Goal: Task Accomplishment & Management: Manage account settings

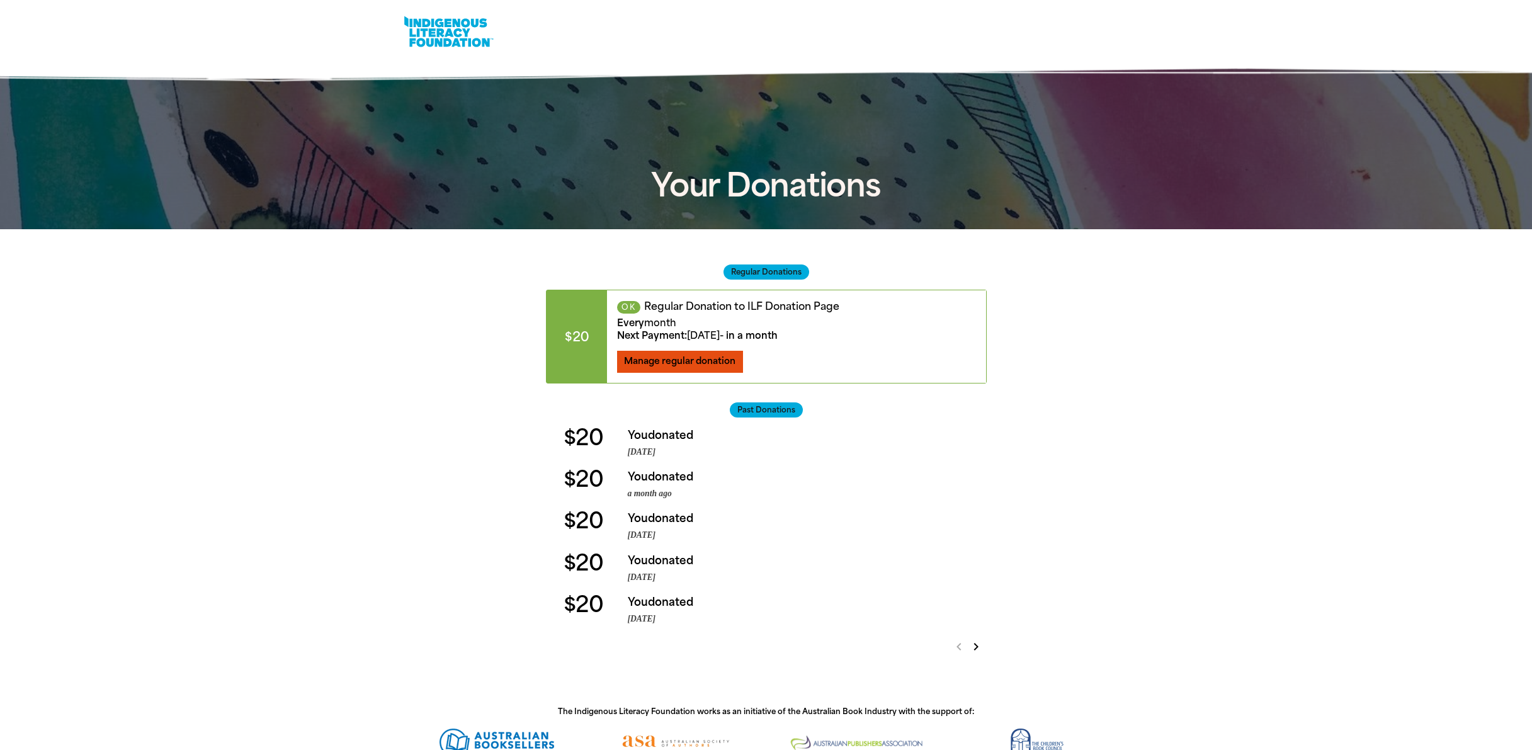
click at [680, 359] on span "Manage regular donation" at bounding box center [679, 361] width 111 height 11
select select "AUD"
select select "MONTH"
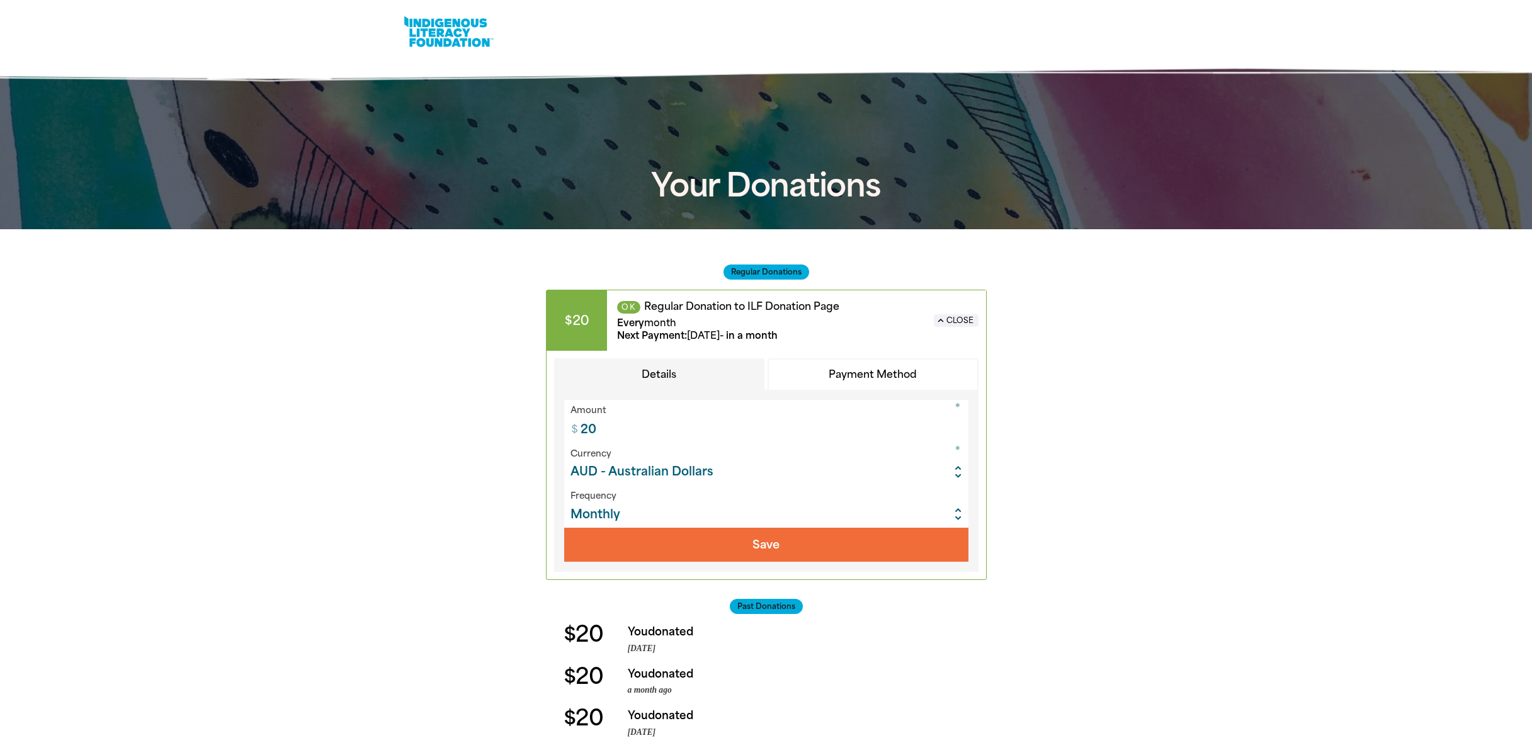
click at [876, 424] on input "20" at bounding box center [771, 421] width 394 height 43
